Goal: Task Accomplishment & Management: Manage account settings

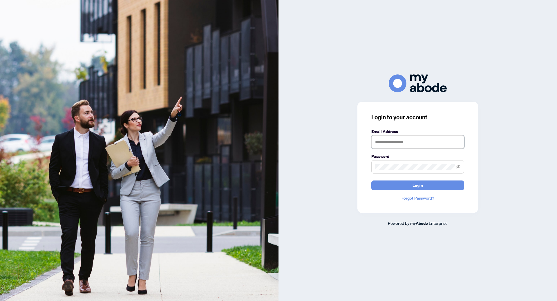
click at [397, 144] on input "text" at bounding box center [417, 141] width 93 height 13
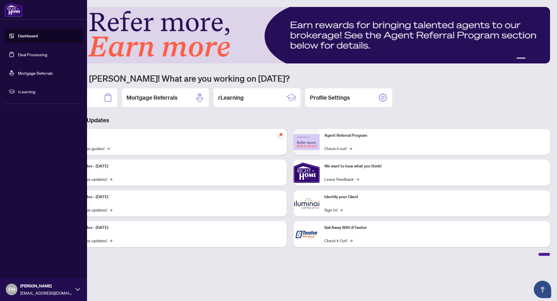
click at [18, 36] on link "Dashboard" at bounding box center [28, 35] width 20 height 5
click at [18, 54] on link "Deal Processing" at bounding box center [32, 54] width 29 height 5
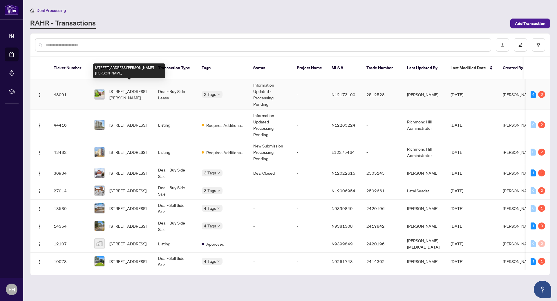
click at [136, 88] on span "[STREET_ADDRESS][PERSON_NAME][PERSON_NAME]" at bounding box center [128, 94] width 39 height 13
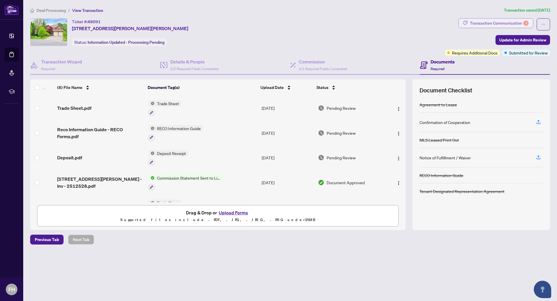
click at [484, 23] on div "Transaction Communication 3" at bounding box center [499, 23] width 59 height 9
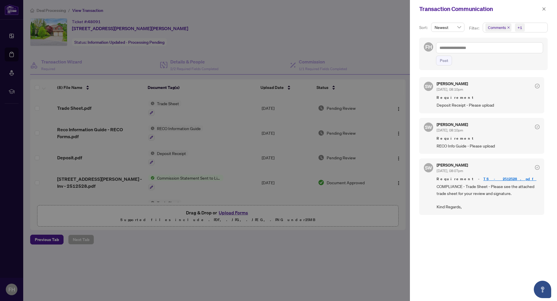
click at [118, 92] on div at bounding box center [278, 150] width 557 height 301
click at [544, 10] on icon "close" at bounding box center [544, 9] width 4 height 4
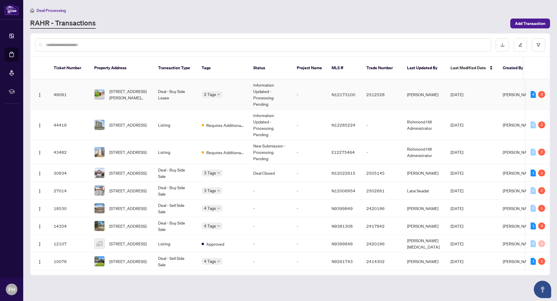
click at [217, 88] on div "Requires Additional Docs" at bounding box center [230, 90] width 51 height 7
click at [117, 90] on span "[STREET_ADDRESS][PERSON_NAME][PERSON_NAME]" at bounding box center [128, 94] width 39 height 13
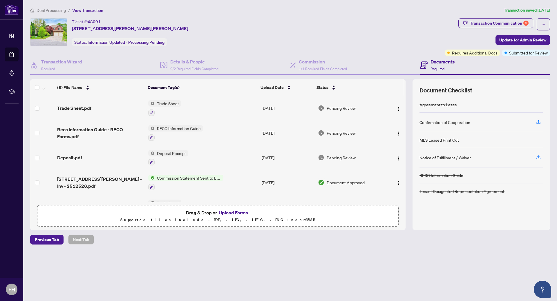
click at [184, 179] on span "Commission Statement Sent to Listing Brokerage" at bounding box center [189, 178] width 69 height 6
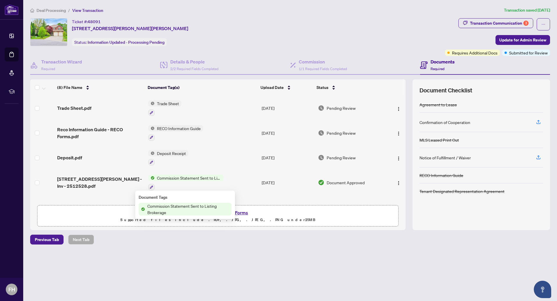
click at [184, 179] on span "Commission Statement Sent to Listing Brokerage" at bounding box center [189, 178] width 69 height 6
